Goal: Find specific page/section: Find specific page/section

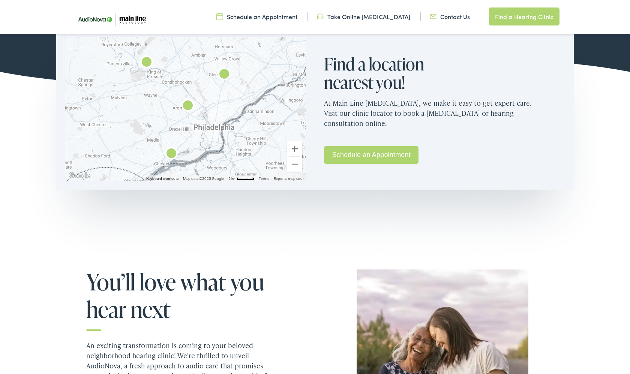
scroll to position [506, 0]
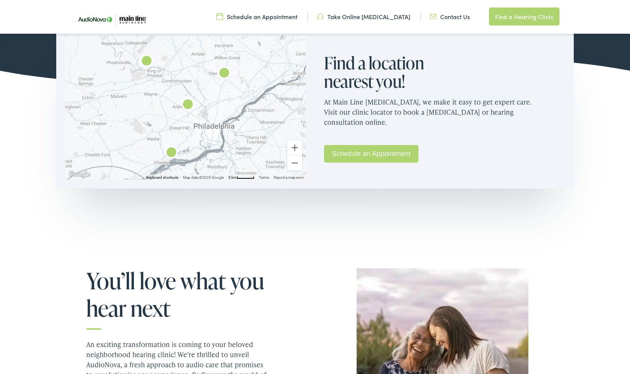
click at [455, 15] on link "Contact Us" at bounding box center [450, 16] width 40 height 8
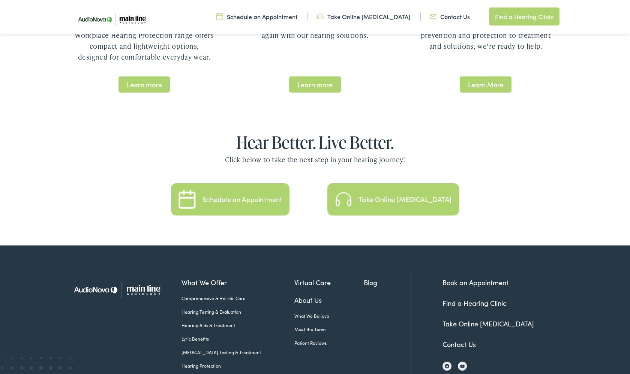
scroll to position [1576, 0]
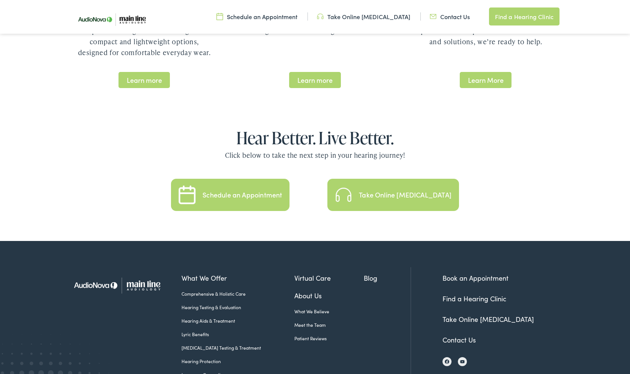
click at [461, 335] on link "Contact Us" at bounding box center [458, 339] width 33 height 9
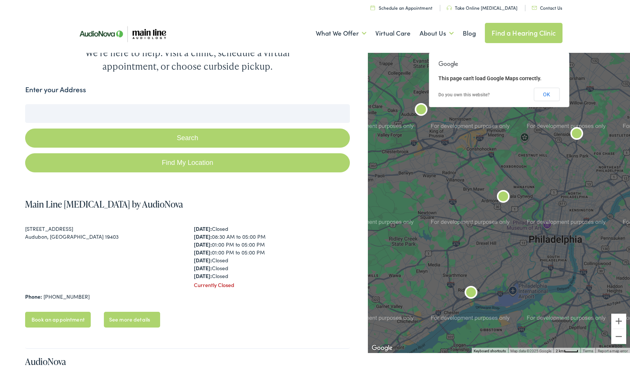
scroll to position [48, 0]
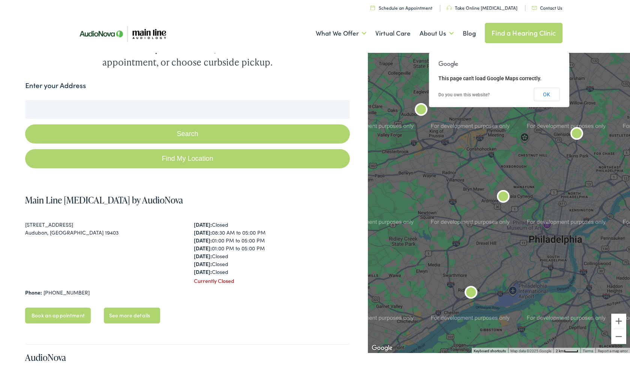
click at [66, 88] on label "Enter your Address" at bounding box center [55, 85] width 61 height 11
click at [66, 100] on input "Enter your Address" at bounding box center [187, 109] width 325 height 19
click at [42, 82] on label "Enter your Address" at bounding box center [55, 85] width 61 height 11
click at [42, 100] on input "Enter your Address" at bounding box center [187, 109] width 325 height 19
click at [40, 135] on button "Search" at bounding box center [187, 133] width 325 height 19
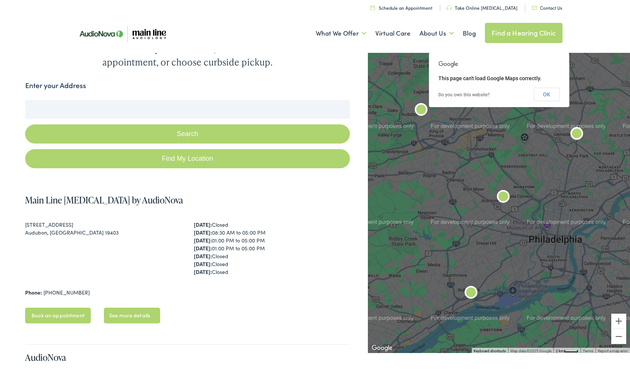
click at [161, 152] on link "Find My Location" at bounding box center [187, 158] width 325 height 19
type input "[GEOGRAPHIC_DATA], [US_STATE]"
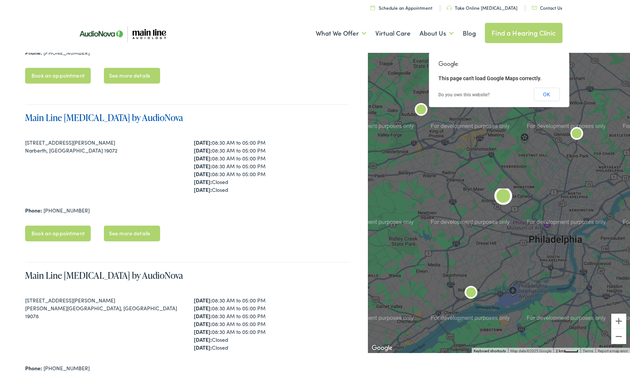
scroll to position [442, 0]
